Goal: Information Seeking & Learning: Learn about a topic

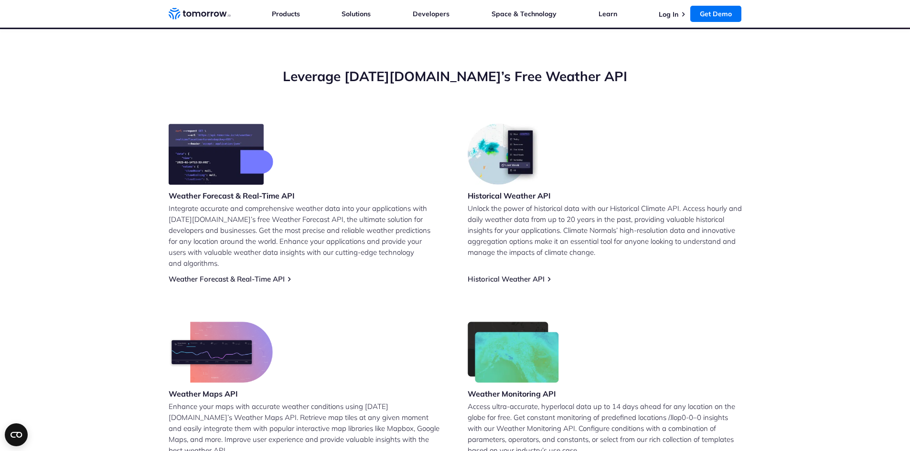
scroll to position [287, 0]
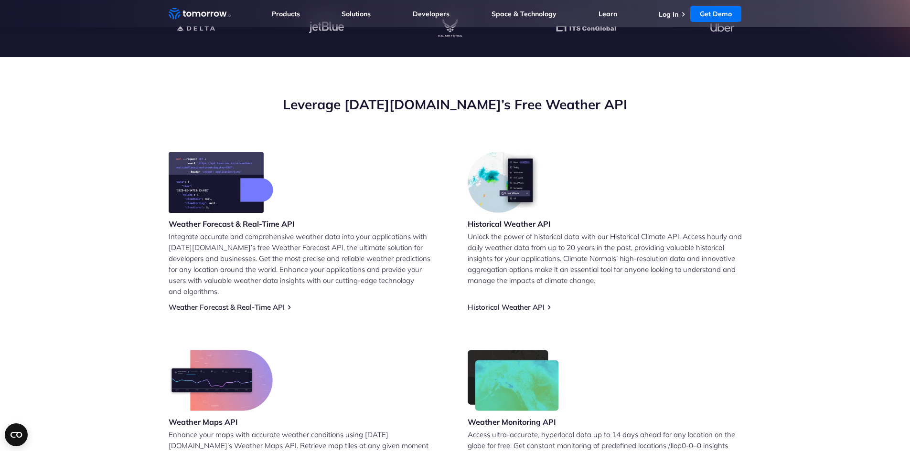
click at [508, 185] on img at bounding box center [505, 182] width 75 height 61
click at [512, 303] on link "Historical Weather API" at bounding box center [506, 307] width 77 height 9
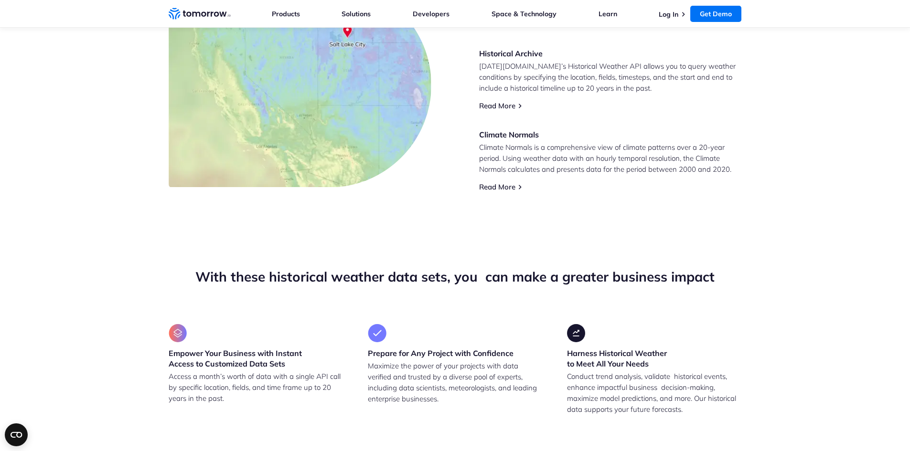
scroll to position [430, 0]
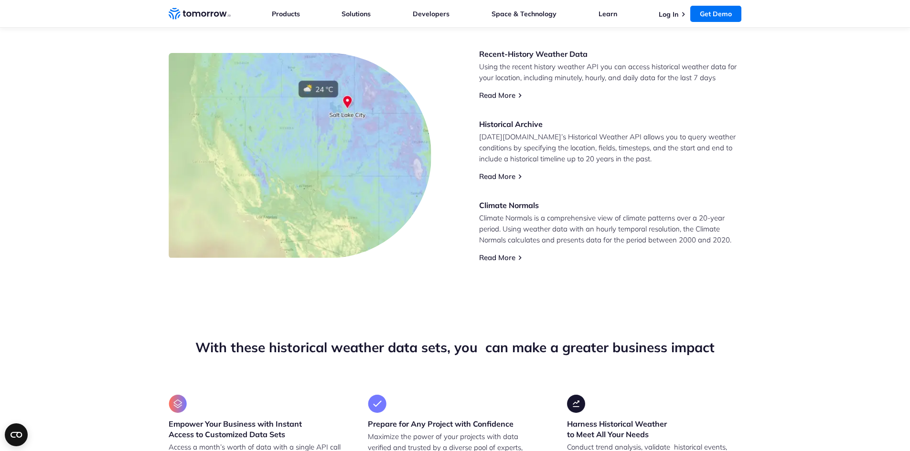
click at [254, 173] on img at bounding box center [261, 189] width 96 height 162
click at [243, 170] on img at bounding box center [261, 189] width 96 height 162
click at [244, 157] on img at bounding box center [261, 189] width 96 height 162
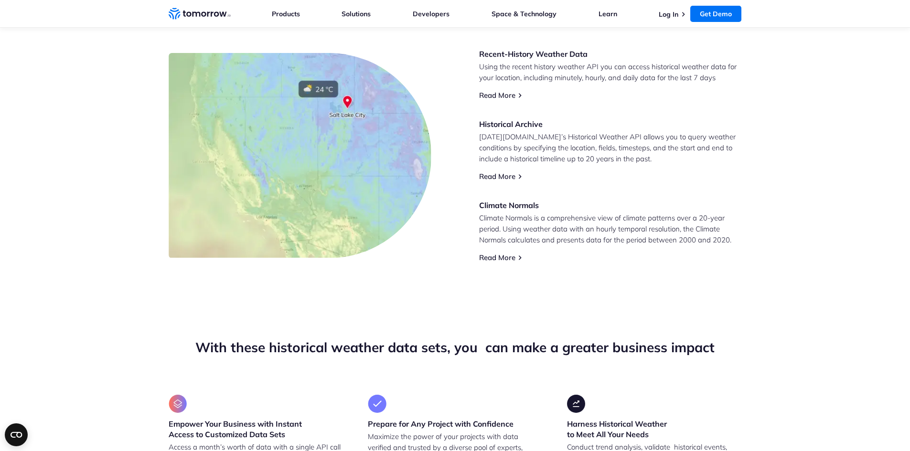
drag, startPoint x: 241, startPoint y: 220, endPoint x: 235, endPoint y: 221, distance: 5.9
click at [240, 220] on img at bounding box center [261, 189] width 96 height 162
drag, startPoint x: 235, startPoint y: 221, endPoint x: 227, endPoint y: 222, distance: 7.2
click at [233, 222] on img at bounding box center [261, 189] width 96 height 162
click at [226, 222] on img at bounding box center [261, 189] width 96 height 162
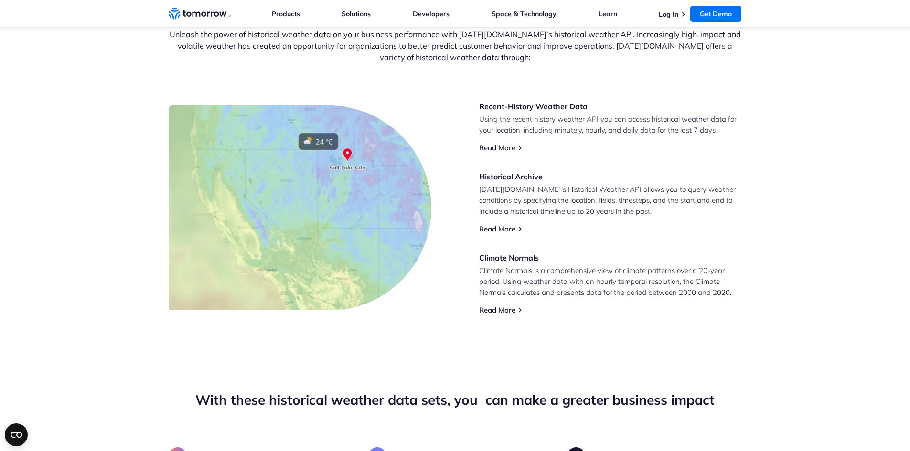
scroll to position [383, 0]
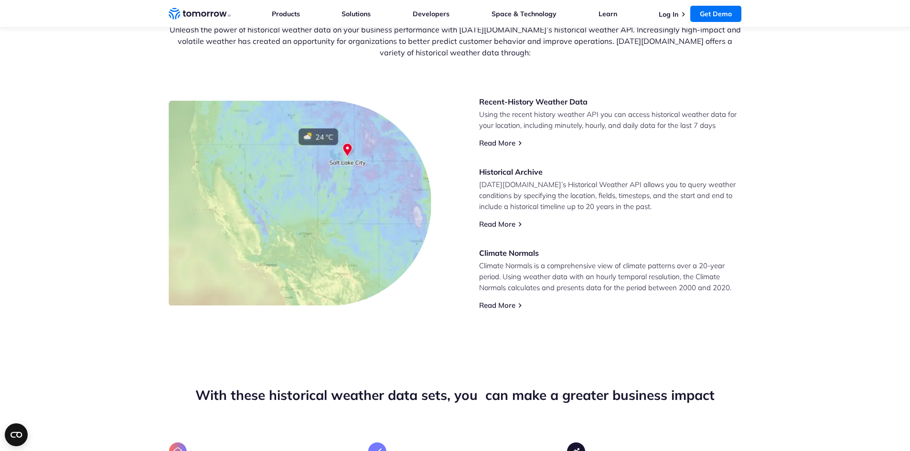
click at [503, 148] on div "Recent-History Weather Data Using the recent history weather API you can access…" at bounding box center [610, 203] width 263 height 214
click at [504, 143] on link "Read More" at bounding box center [497, 143] width 36 height 9
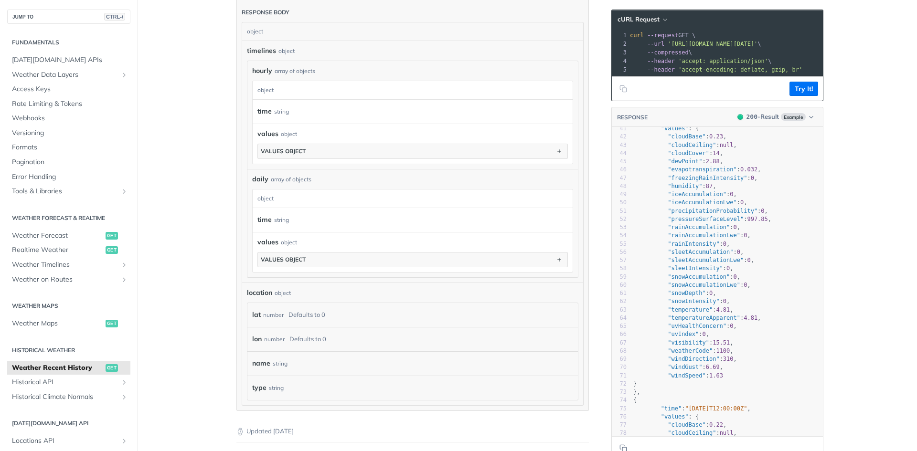
scroll to position [621, 0]
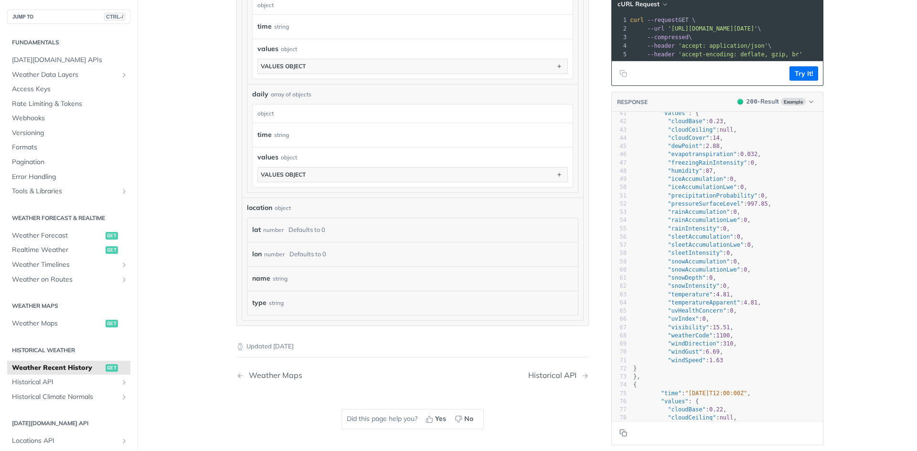
click at [327, 229] on div "lat number Defaults to 0" at bounding box center [410, 230] width 317 height 14
drag, startPoint x: 322, startPoint y: 227, endPoint x: 285, endPoint y: 221, distance: 38.3
click at [285, 221] on div "lat number Defaults to 0" at bounding box center [412, 230] width 331 height 24
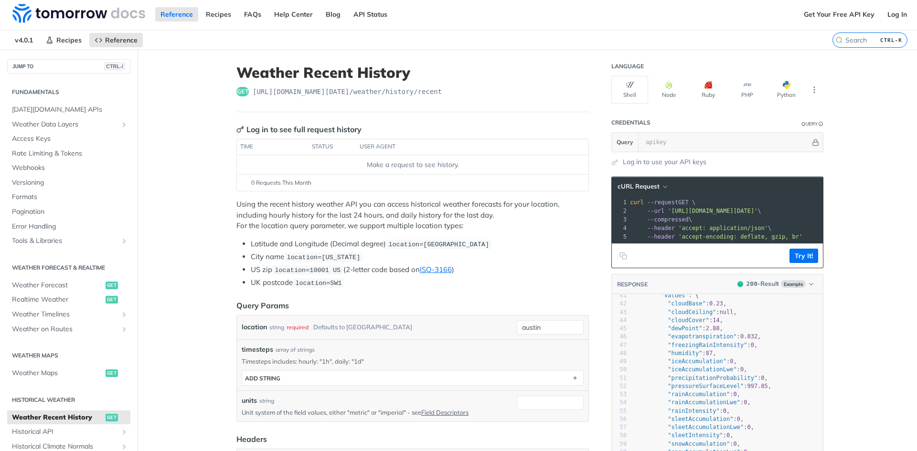
scroll to position [0, 0]
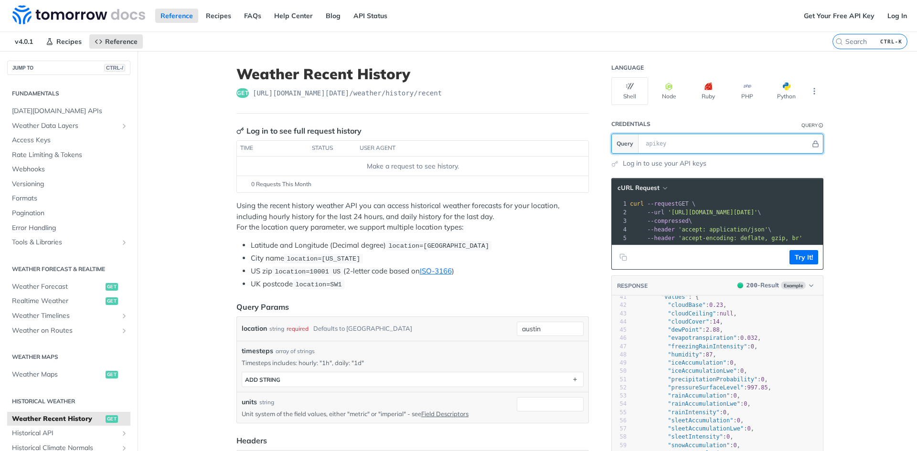
click at [707, 145] on input "text" at bounding box center [726, 143] width 170 height 19
click at [672, 145] on input "text" at bounding box center [726, 143] width 170 height 19
click at [651, 168] on link "Log in to use your API keys" at bounding box center [665, 164] width 84 height 10
click at [894, 19] on link "Log In" at bounding box center [897, 16] width 30 height 14
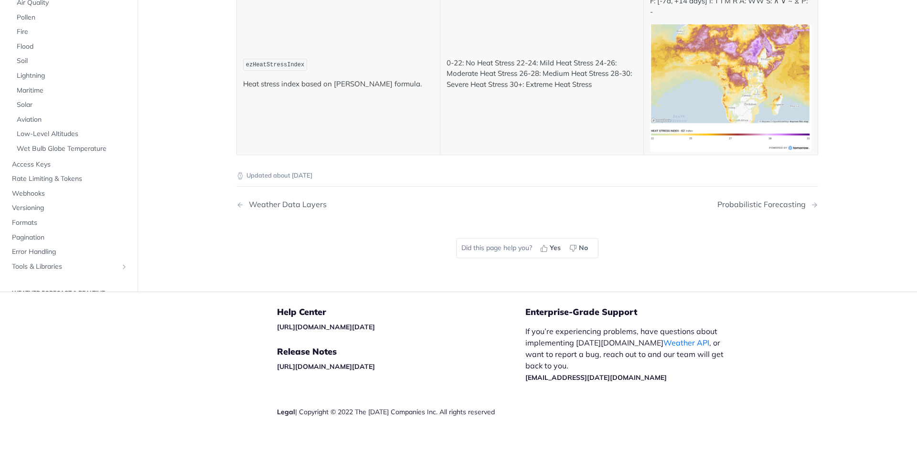
scroll to position [5178, 0]
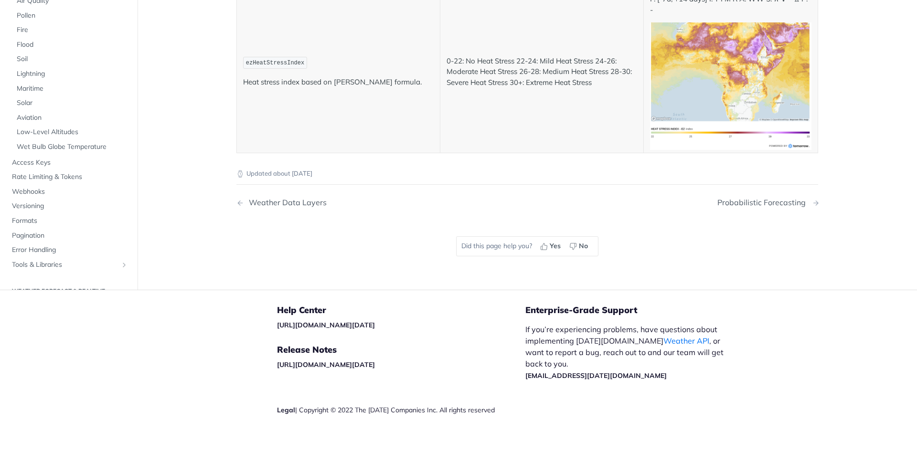
click at [756, 198] on div "Probabilistic Forecasting" at bounding box center [763, 202] width 93 height 9
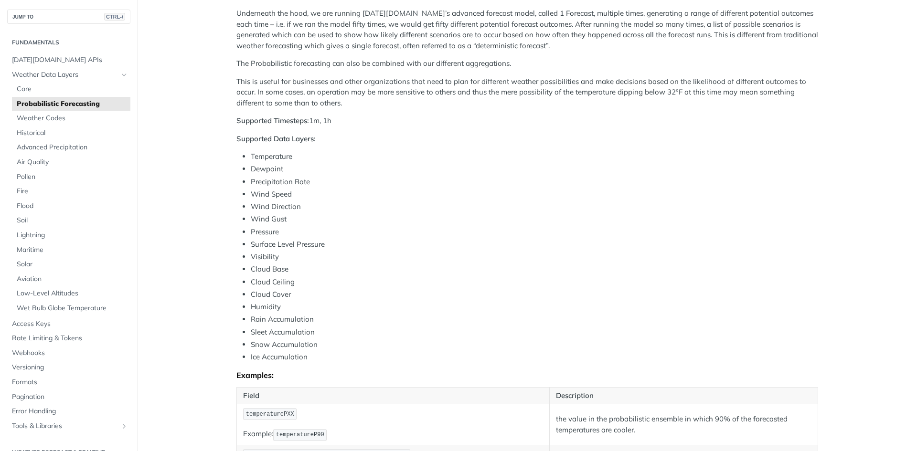
scroll to position [193, 0]
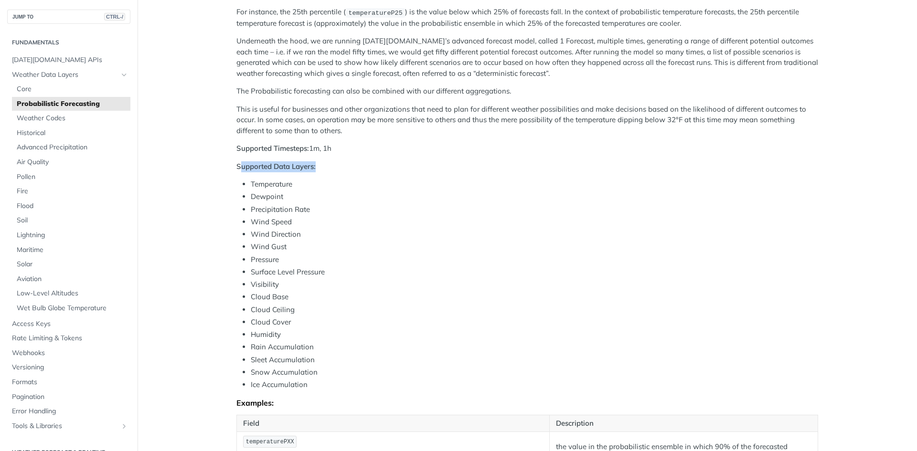
drag, startPoint x: 237, startPoint y: 166, endPoint x: 353, endPoint y: 167, distance: 116.1
click at [353, 167] on p "Supported Data Layers:" at bounding box center [527, 166] width 582 height 11
click at [543, 188] on li "Temperature" at bounding box center [534, 184] width 567 height 11
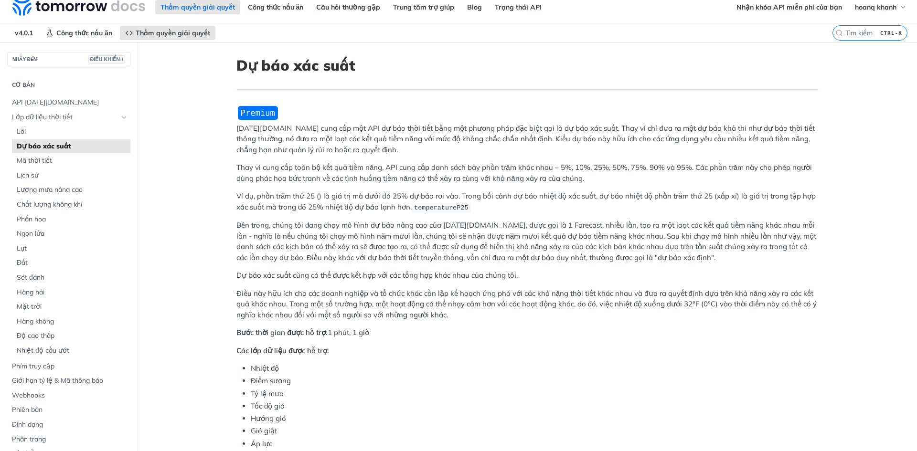
scroll to position [0, 0]
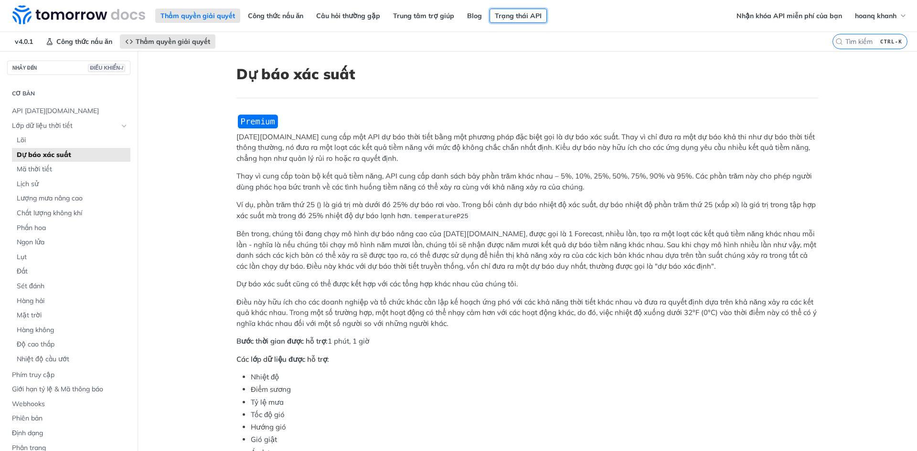
click at [500, 20] on link "Trạng thái API" at bounding box center [518, 16] width 57 height 14
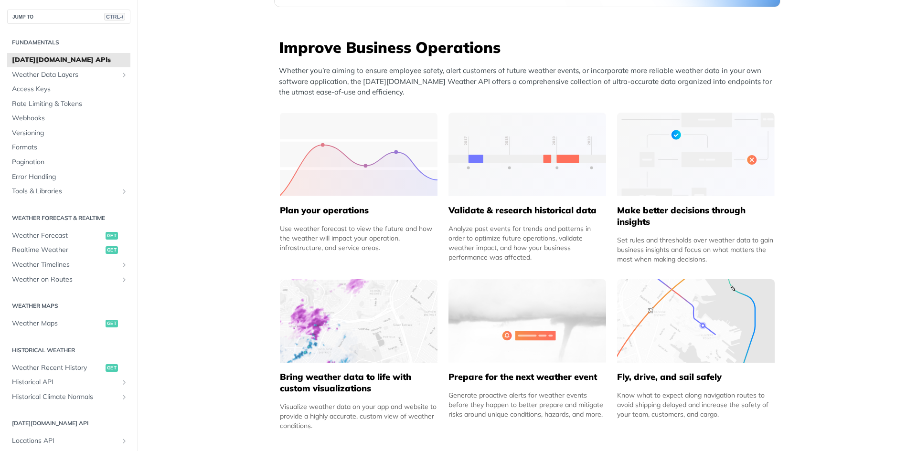
scroll to position [430, 0]
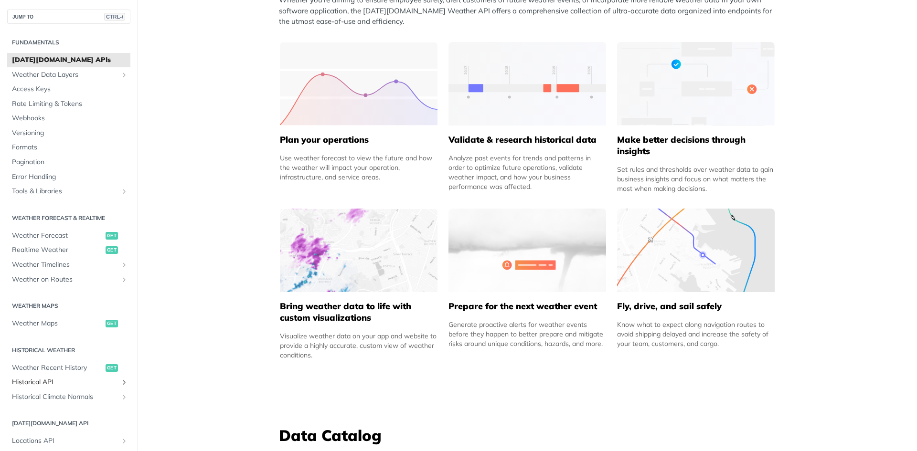
click at [110, 378] on span "Historical API" at bounding box center [65, 383] width 106 height 10
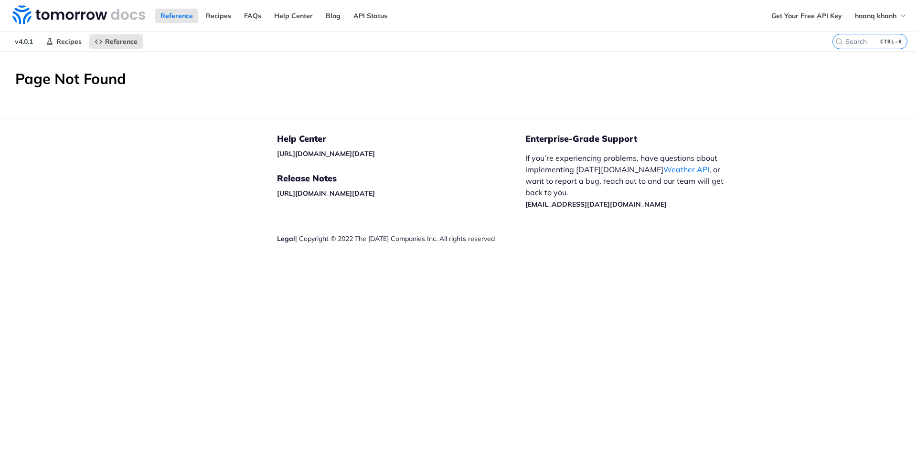
drag, startPoint x: 191, startPoint y: 163, endPoint x: 205, endPoint y: 156, distance: 15.6
click at [191, 163] on footer "Help Center [URL][DOMAIN_NAME][DATE] Release Notes [URL][DOMAIN_NAME][DATE] Leg…" at bounding box center [458, 204] width 917 height 172
click at [66, 45] on span "Recipes" at bounding box center [68, 41] width 25 height 9
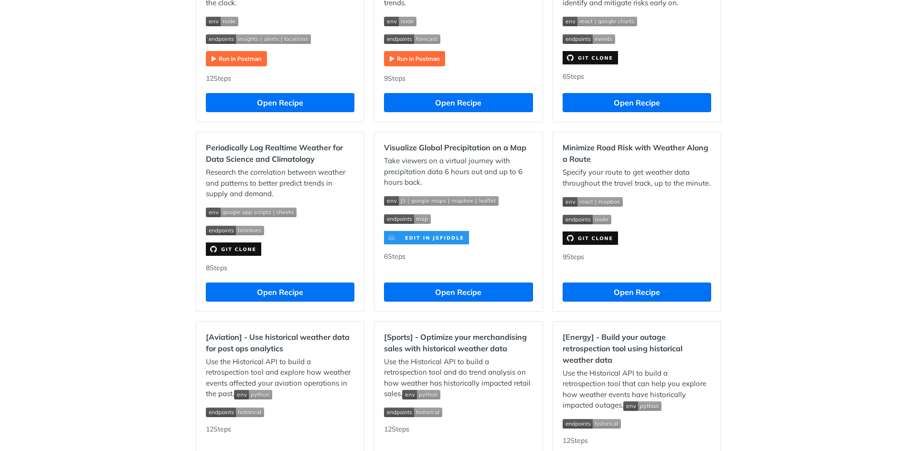
scroll to position [860, 0]
